Goal: Task Accomplishment & Management: Manage account settings

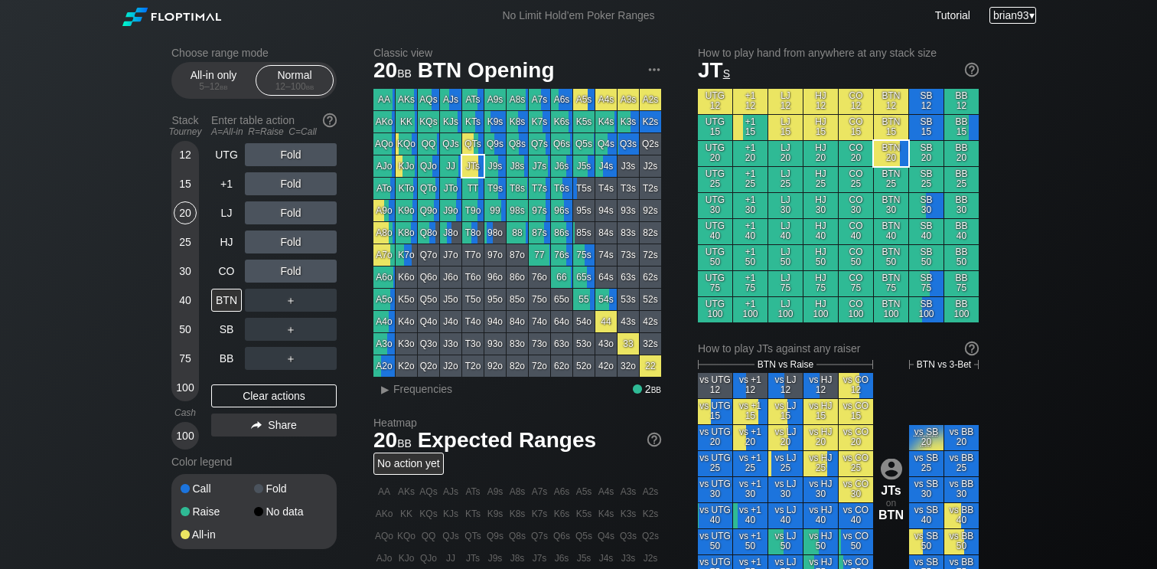
click at [1012, 19] on span "brian93" at bounding box center [1011, 15] width 36 height 12
click at [985, 35] on div "My account" at bounding box center [994, 34] width 80 height 21
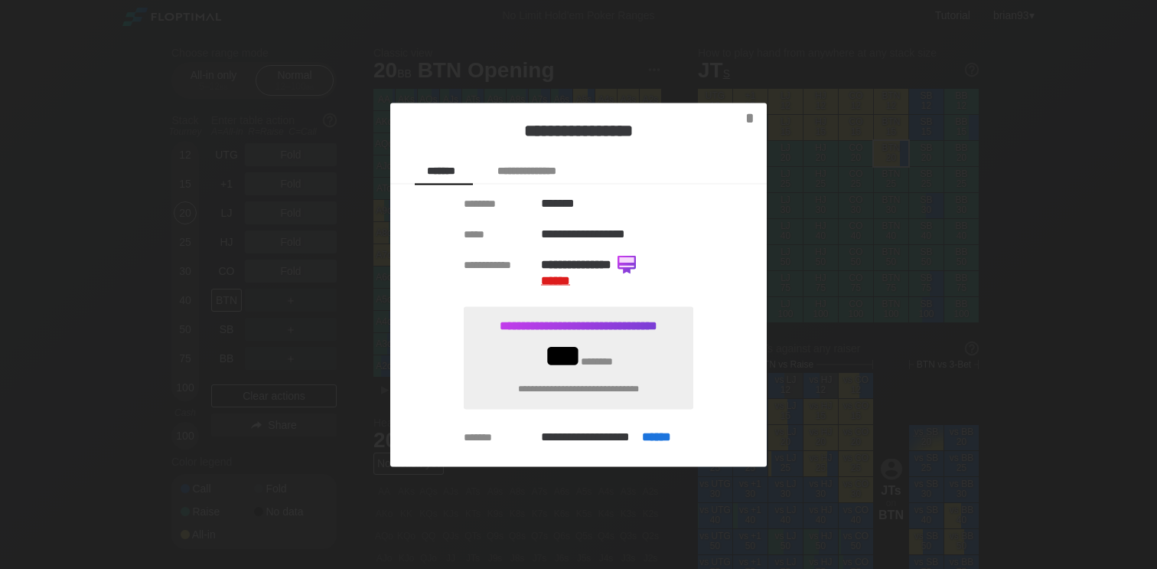
click at [566, 282] on span "******" at bounding box center [555, 280] width 29 height 11
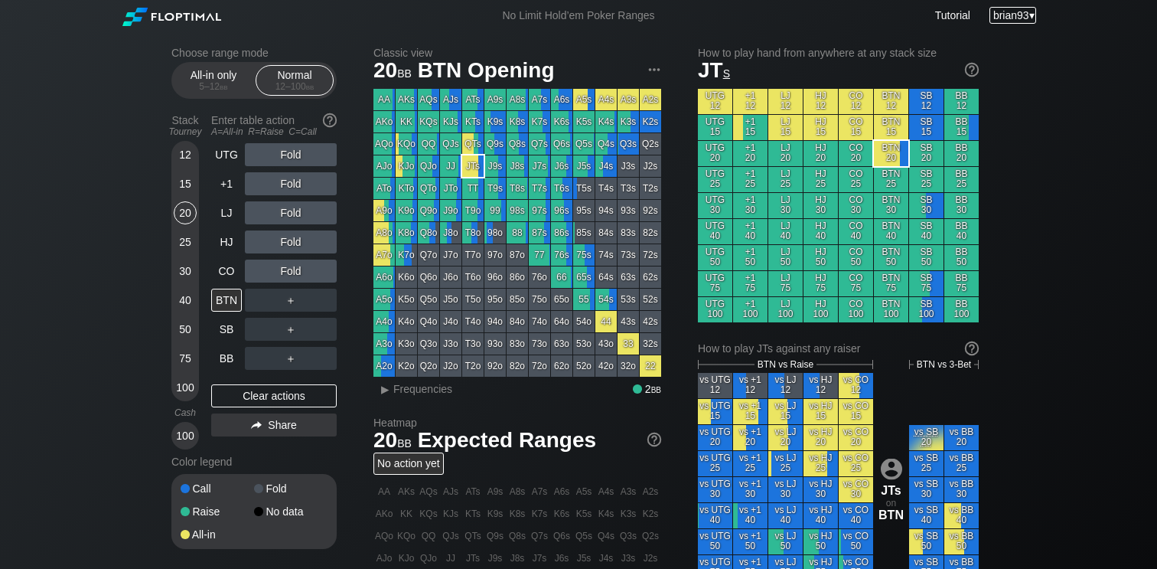
click at [1028, 13] on div "brian93 ▾" at bounding box center [1013, 15] width 47 height 17
click at [993, 37] on div "My account" at bounding box center [994, 34] width 80 height 21
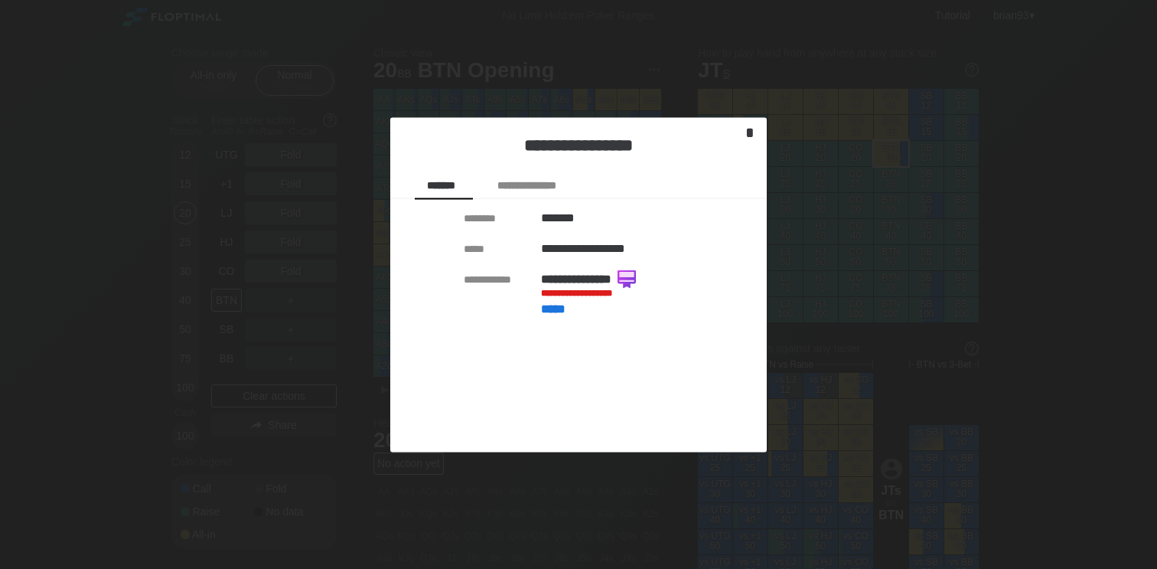
click at [750, 133] on div "*" at bounding box center [749, 132] width 21 height 18
